Goal: Find specific page/section

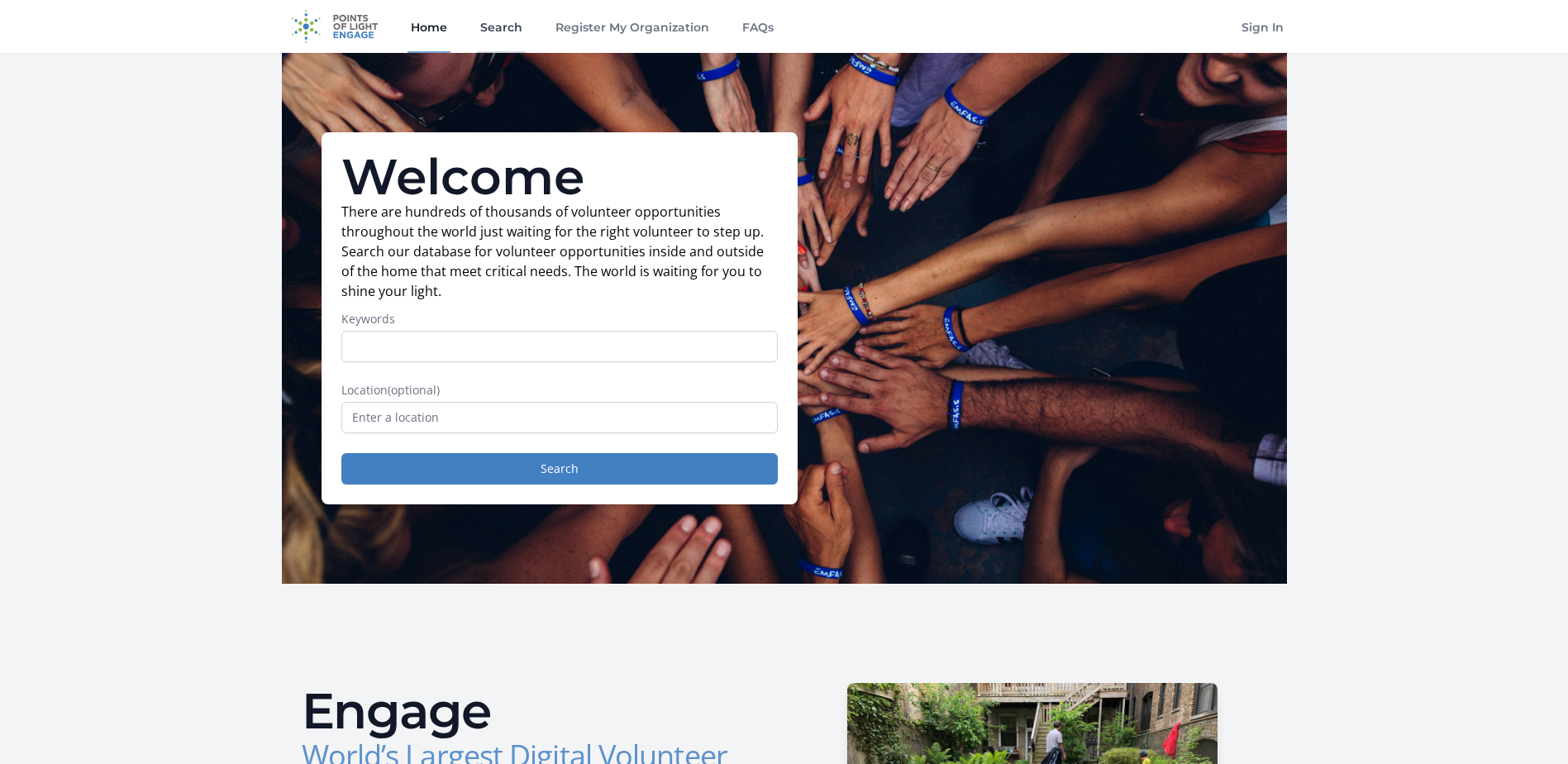
click at [498, 28] on link "Search" at bounding box center [501, 27] width 49 height 53
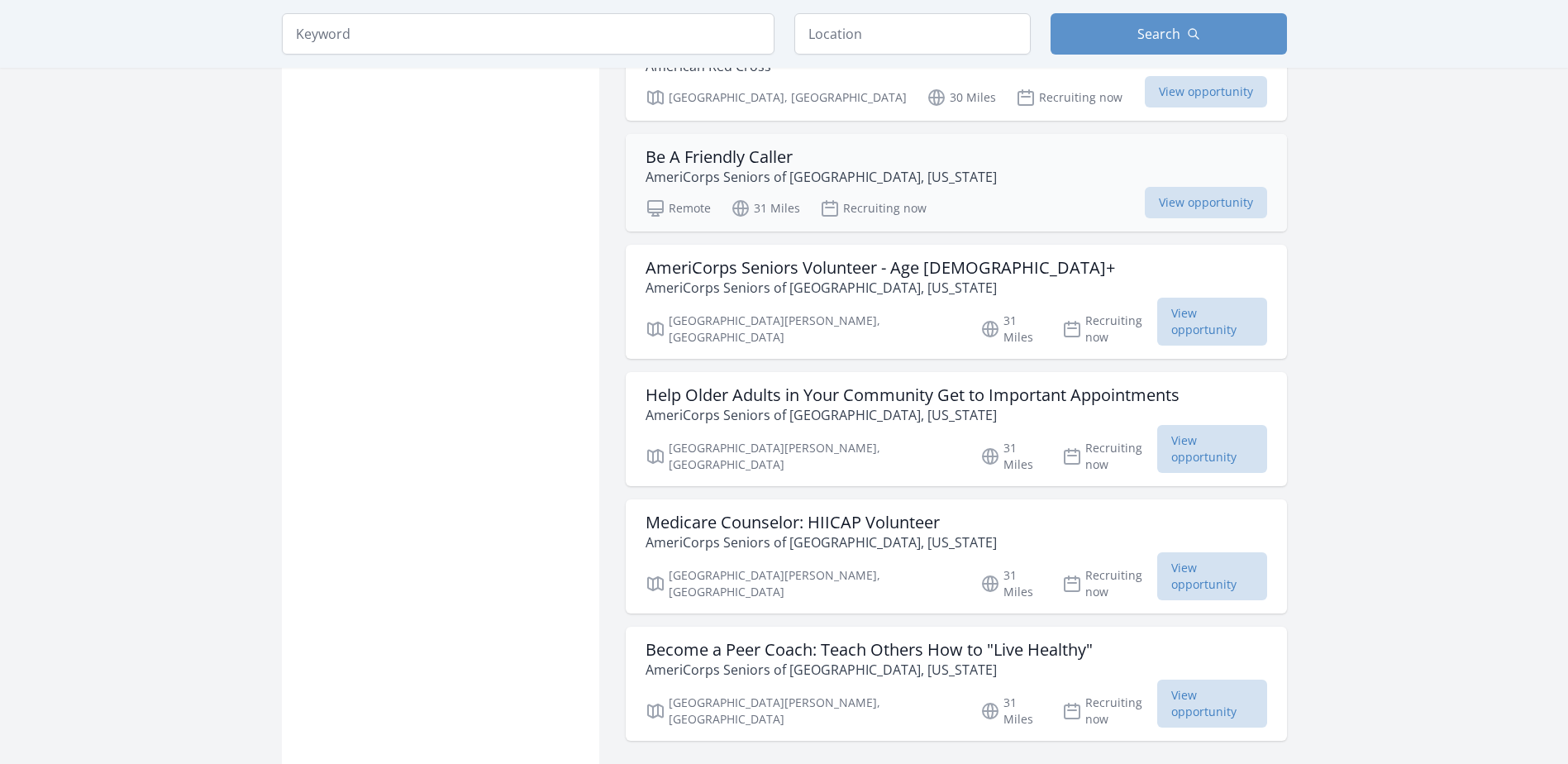
scroll to position [4217, 0]
